Goal: Check status: Check status

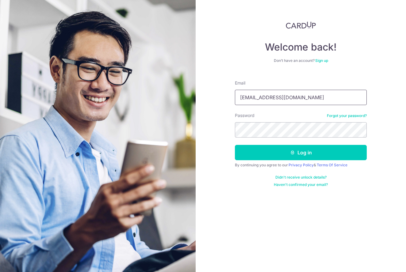
type input "GLORIACAI.peishan@gmail.com"
click at [300, 153] on button "Log in" at bounding box center [301, 152] width 132 height 15
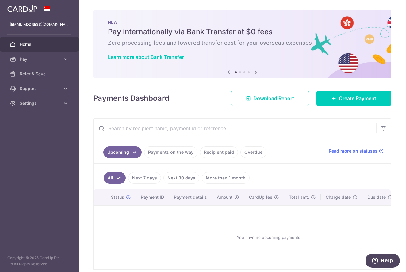
click at [177, 156] on link "Payments on the way" at bounding box center [170, 152] width 53 height 12
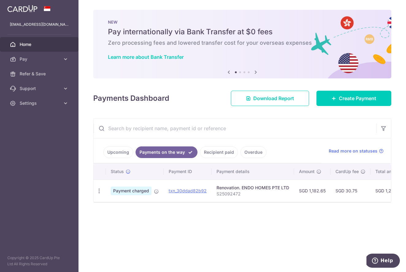
click at [213, 152] on link "Recipient paid" at bounding box center [219, 152] width 38 height 12
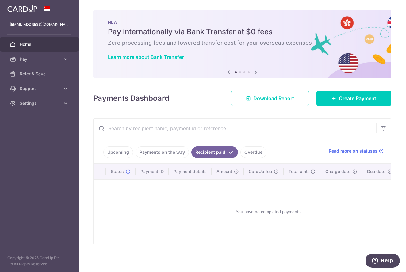
click at [174, 149] on link "Payments on the way" at bounding box center [161, 152] width 53 height 12
